Goal: Task Accomplishment & Management: Complete application form

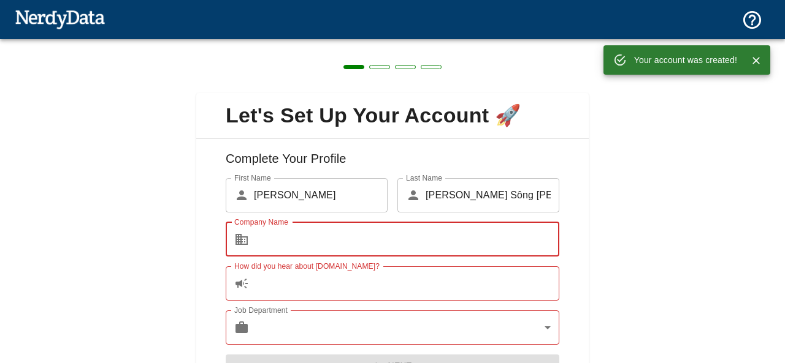
scroll to position [66, 0]
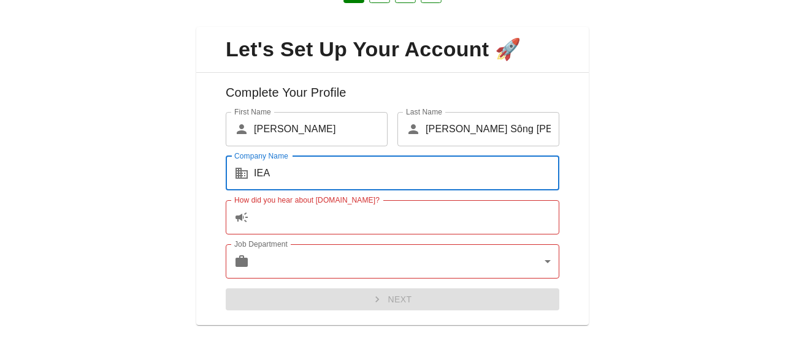
type input "IEA"
click at [364, 222] on input "How did you hear about [DOMAIN_NAME]?" at bounding box center [406, 217] width 305 height 34
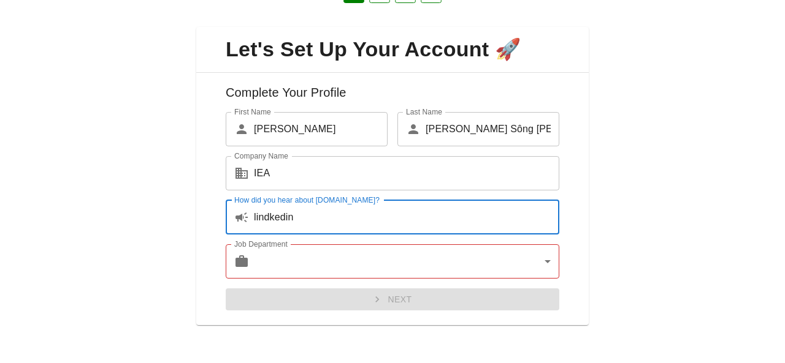
type input "lindkedin"
click at [370, 43] on body "Technologies Domains Pricing Products Create a Report Create a list of websites…" at bounding box center [392, 21] width 785 height 43
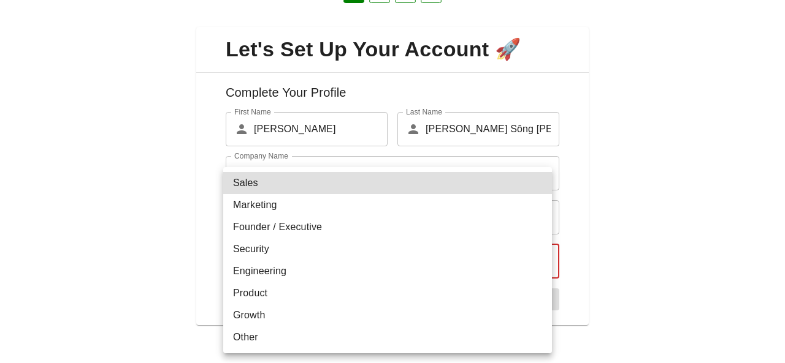
click at [330, 209] on li "Marketing" at bounding box center [387, 205] width 329 height 22
type input "marketing"
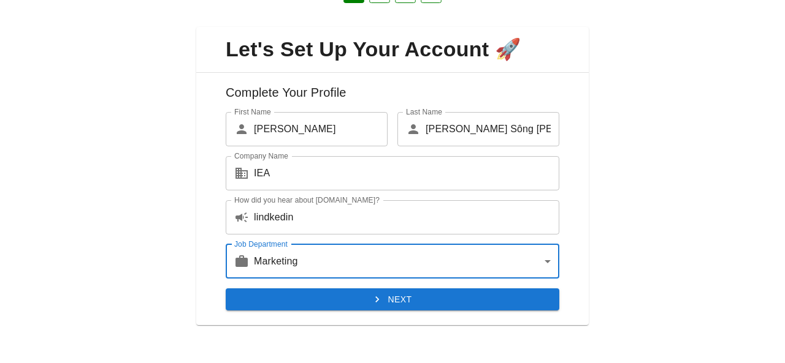
click at [429, 303] on button "Next" at bounding box center [392, 300] width 333 height 23
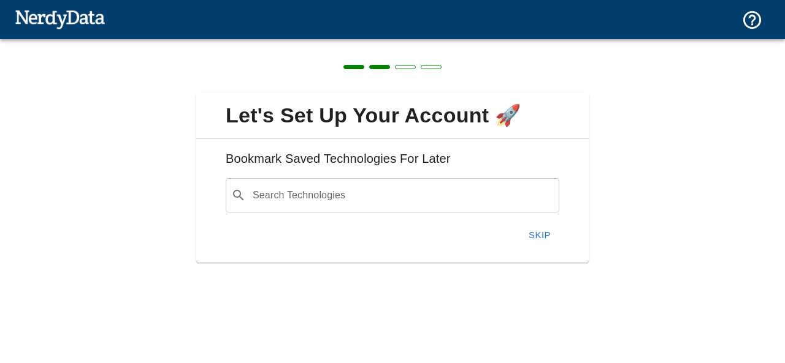
scroll to position [0, 0]
click at [544, 235] on button "Skip" at bounding box center [539, 236] width 39 height 26
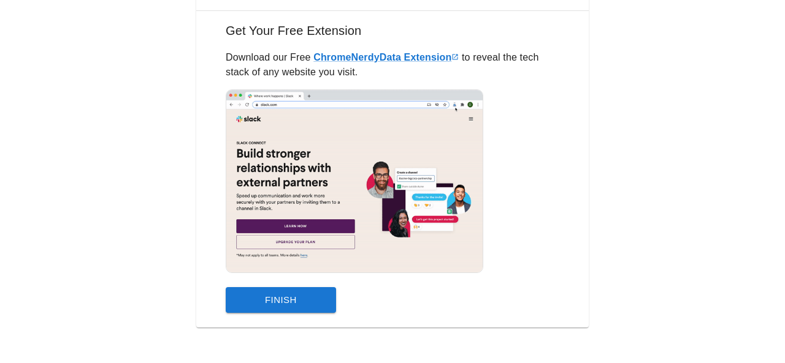
scroll to position [131, 0]
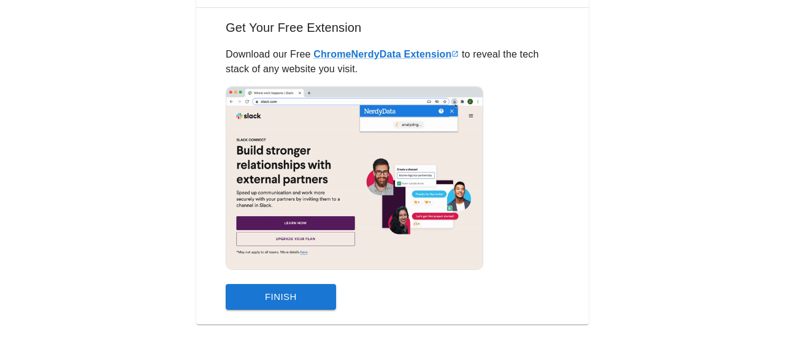
click at [310, 299] on button "Finish" at bounding box center [281, 297] width 110 height 26
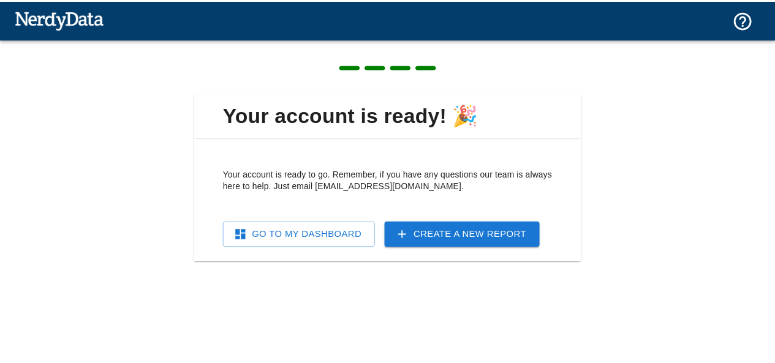
scroll to position [0, 0]
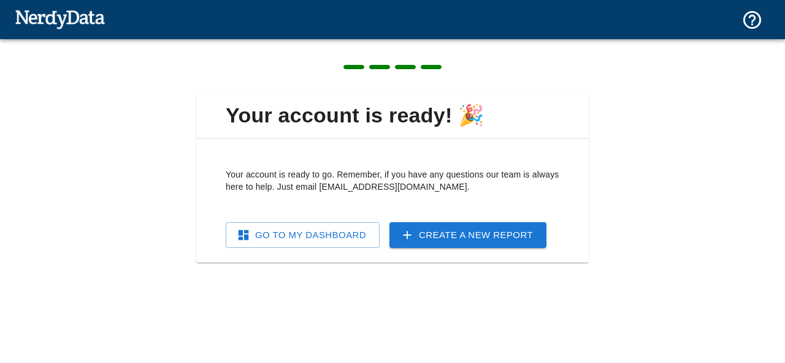
click at [356, 239] on link "Go To My Dashboard" at bounding box center [303, 236] width 154 height 26
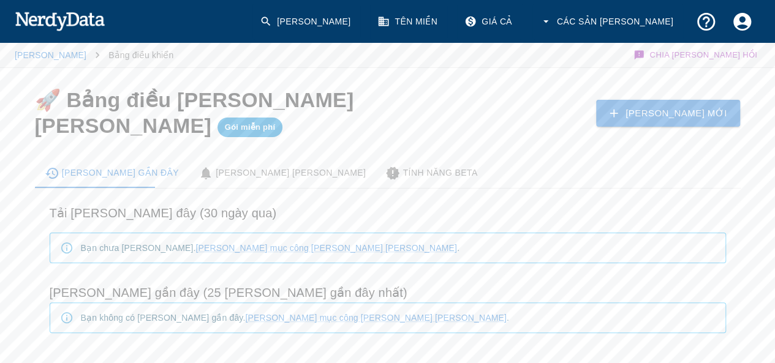
click at [438, 20] on font "Tên miền" at bounding box center [416, 22] width 43 height 10
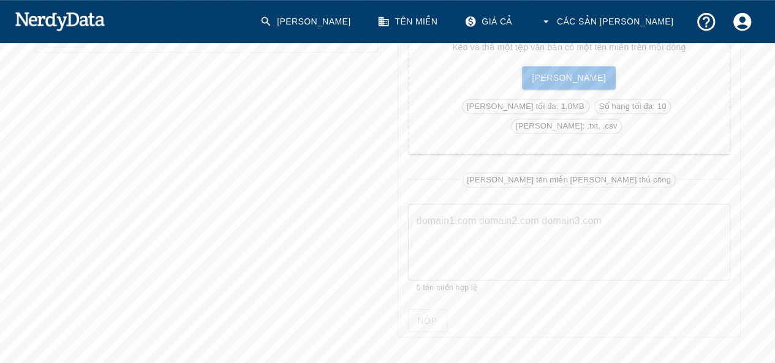
scroll to position [400, 0]
